Goal: Task Accomplishment & Management: Use online tool/utility

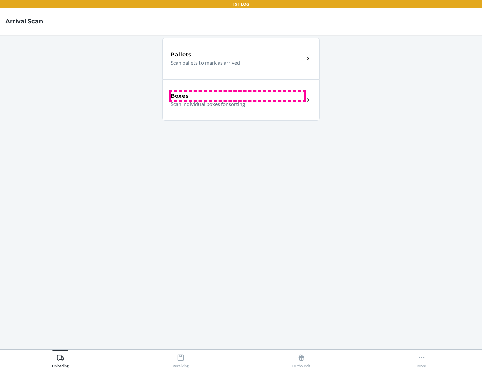
click at [238, 96] on div "Boxes" at bounding box center [238, 96] width 134 height 8
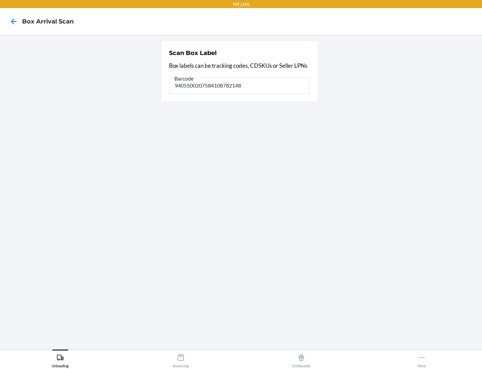
type input "9405500207584108782148"
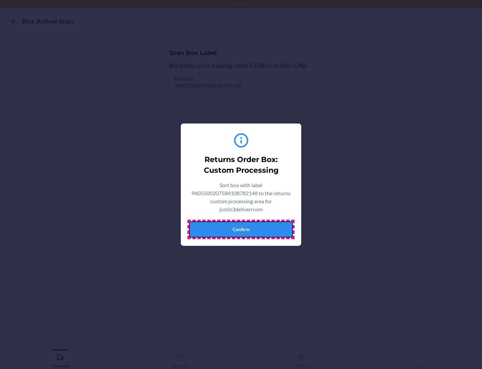
click at [241, 229] on button "Confirm" at bounding box center [241, 229] width 104 height 16
